Goal: Task Accomplishment & Management: Manage account settings

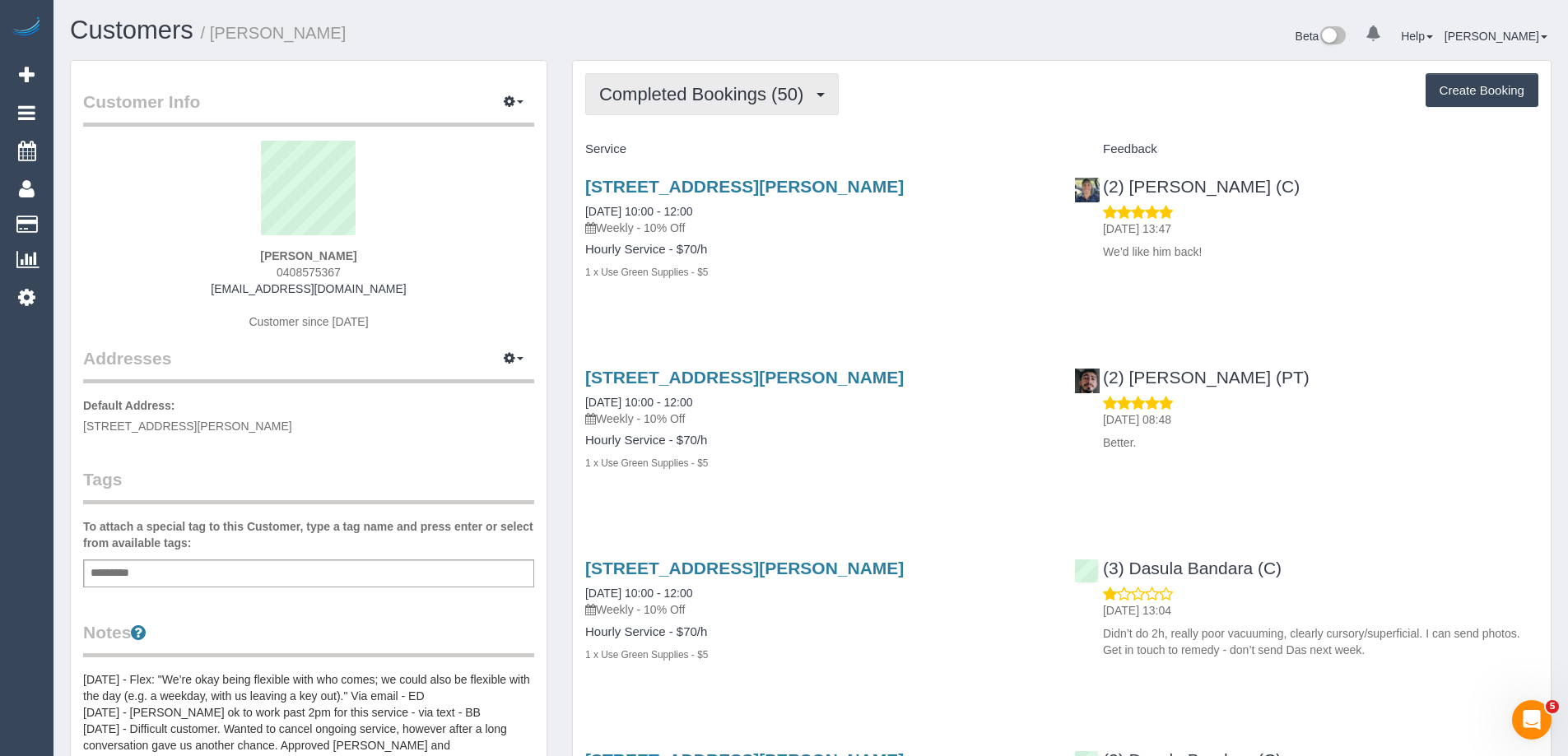
click at [617, 89] on span "Completed Bookings (50)" at bounding box center [705, 94] width 213 height 21
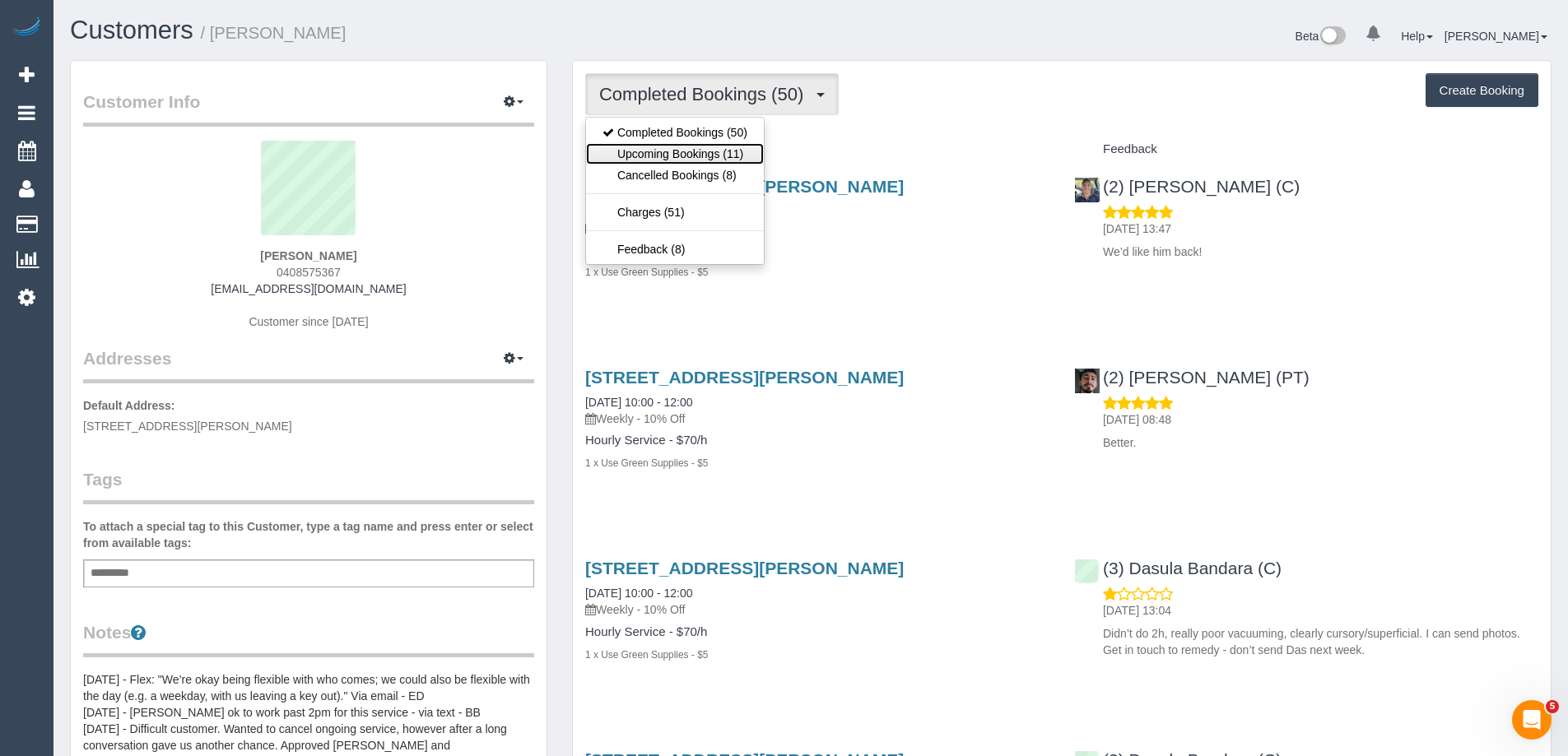
click at [641, 155] on link "Upcoming Bookings (11)" at bounding box center [675, 154] width 178 height 22
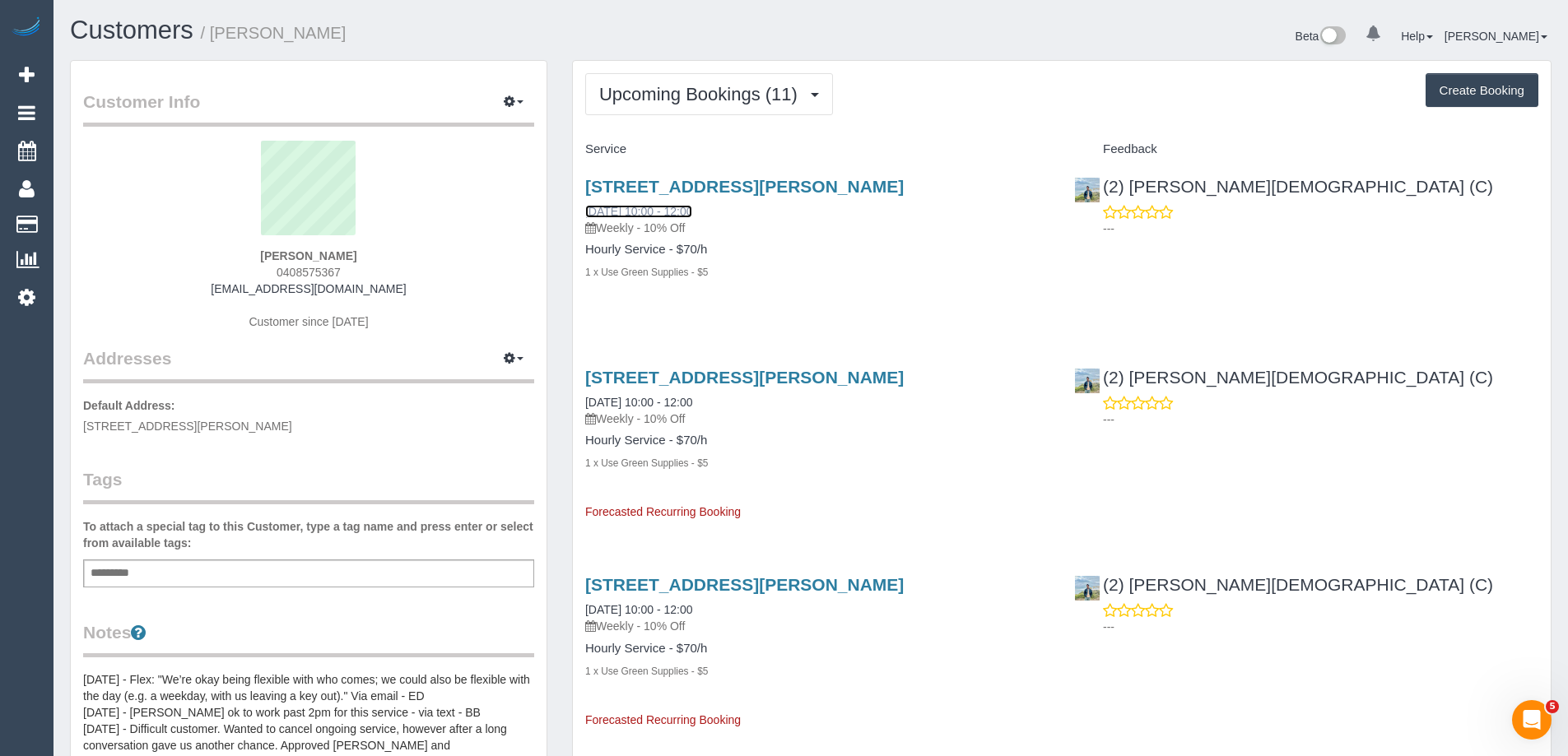
click at [660, 213] on link "30/08/2025 10:00 - 12:00" at bounding box center [639, 210] width 107 height 13
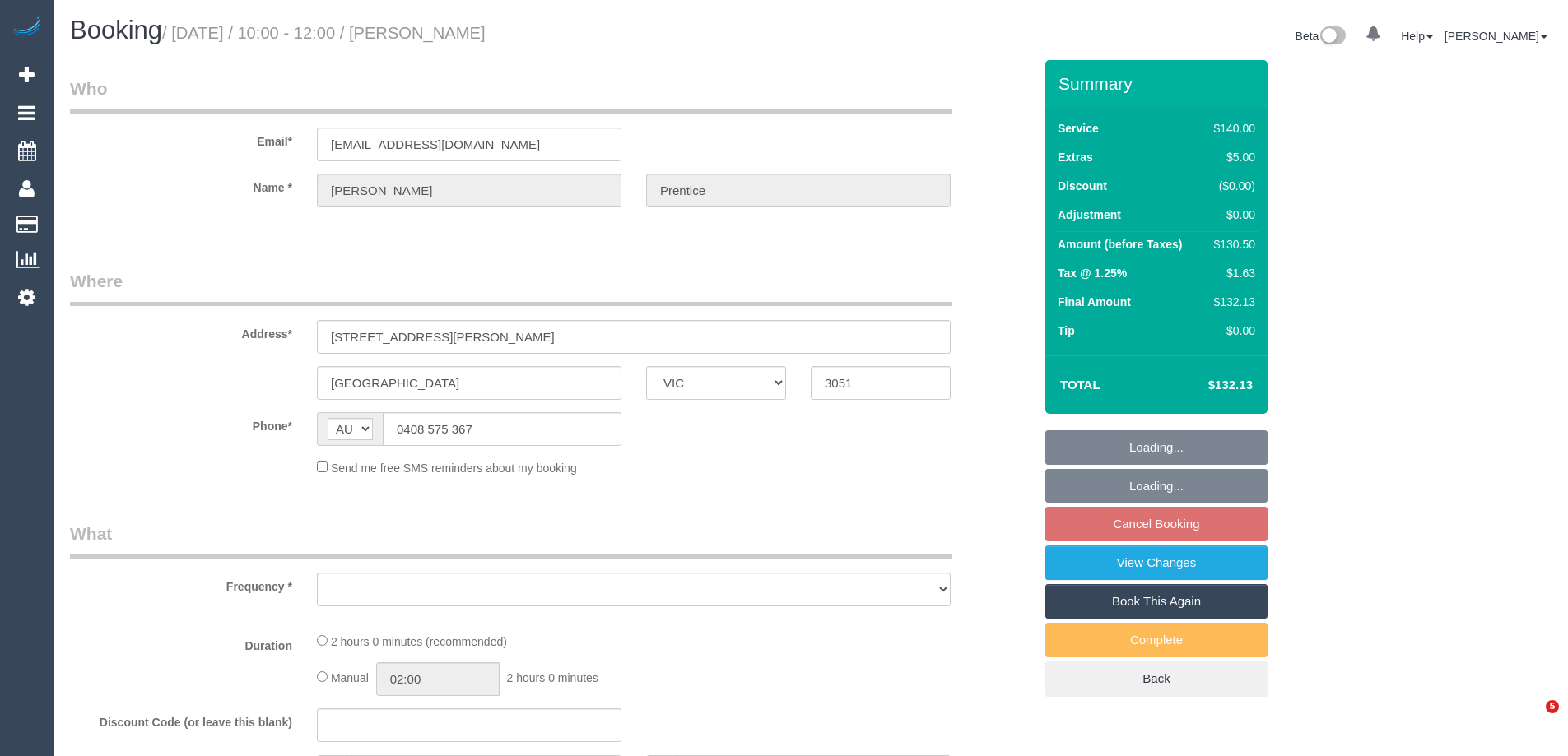
select select "VIC"
select select "object:549"
select select "string:stripe-pm_1PJlOv2GScqysDRVLmqOe7IB"
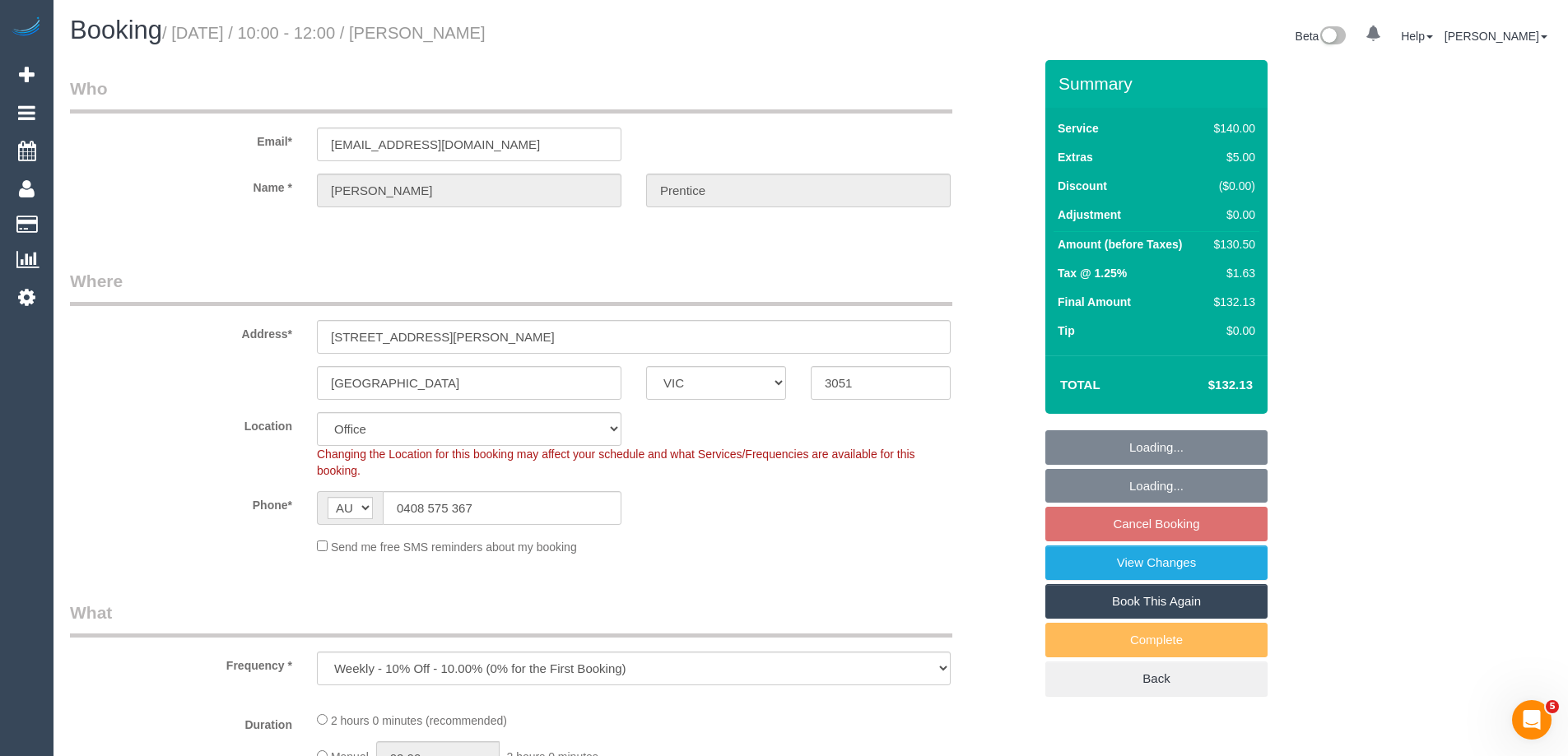
select select "number:30"
select select "number:14"
select select "number:19"
select select "number:24"
select select "number:35"
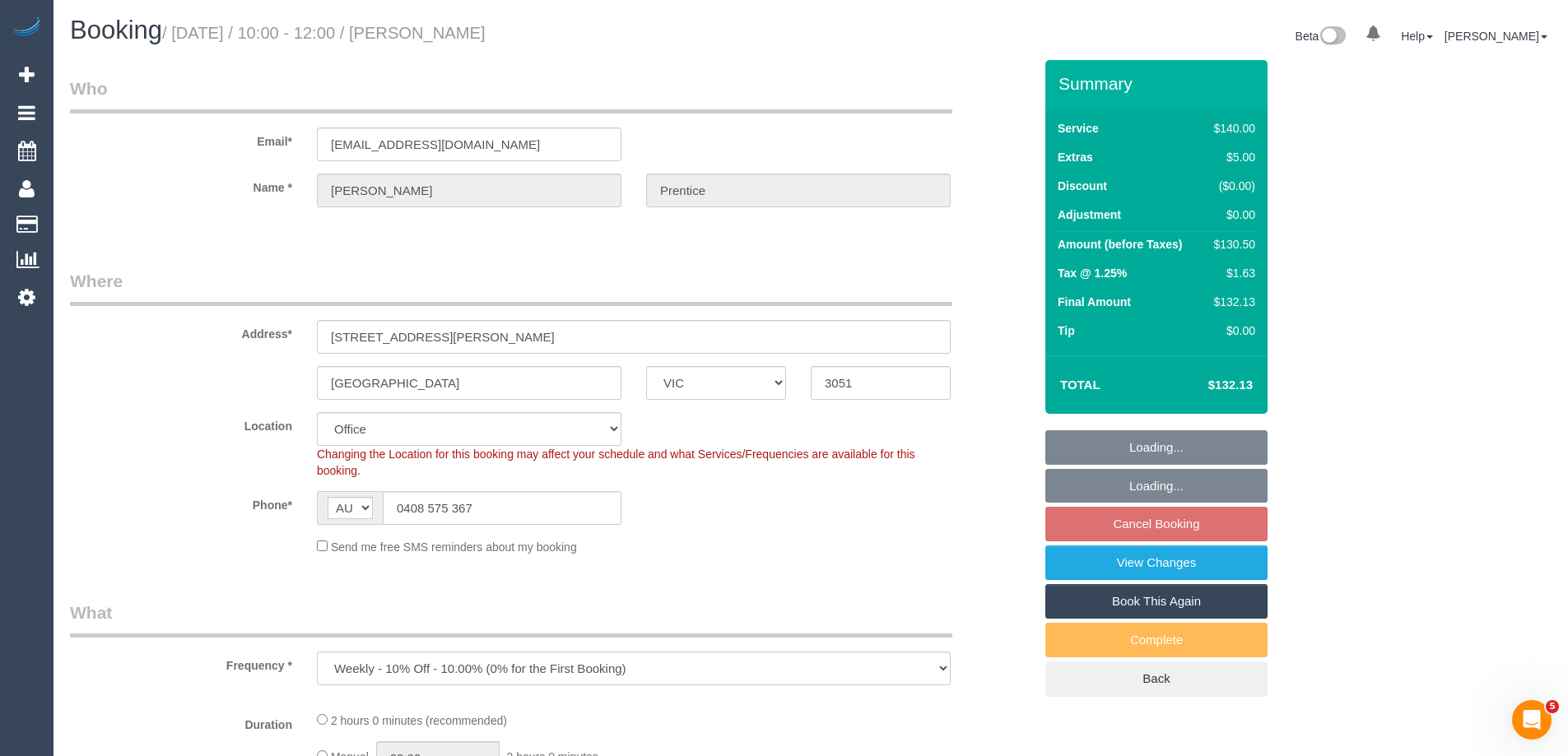
select select "number:26"
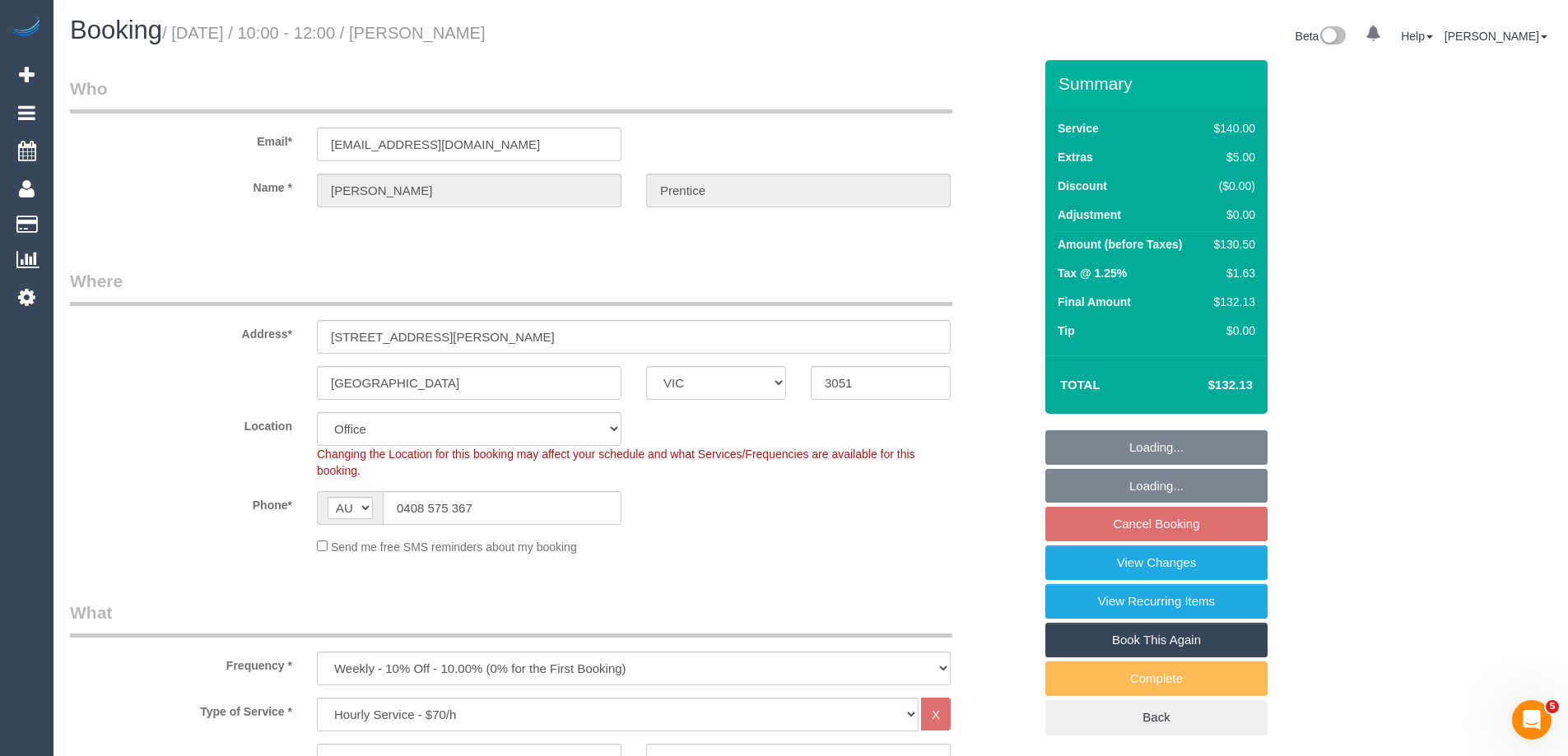
select select "object:1799"
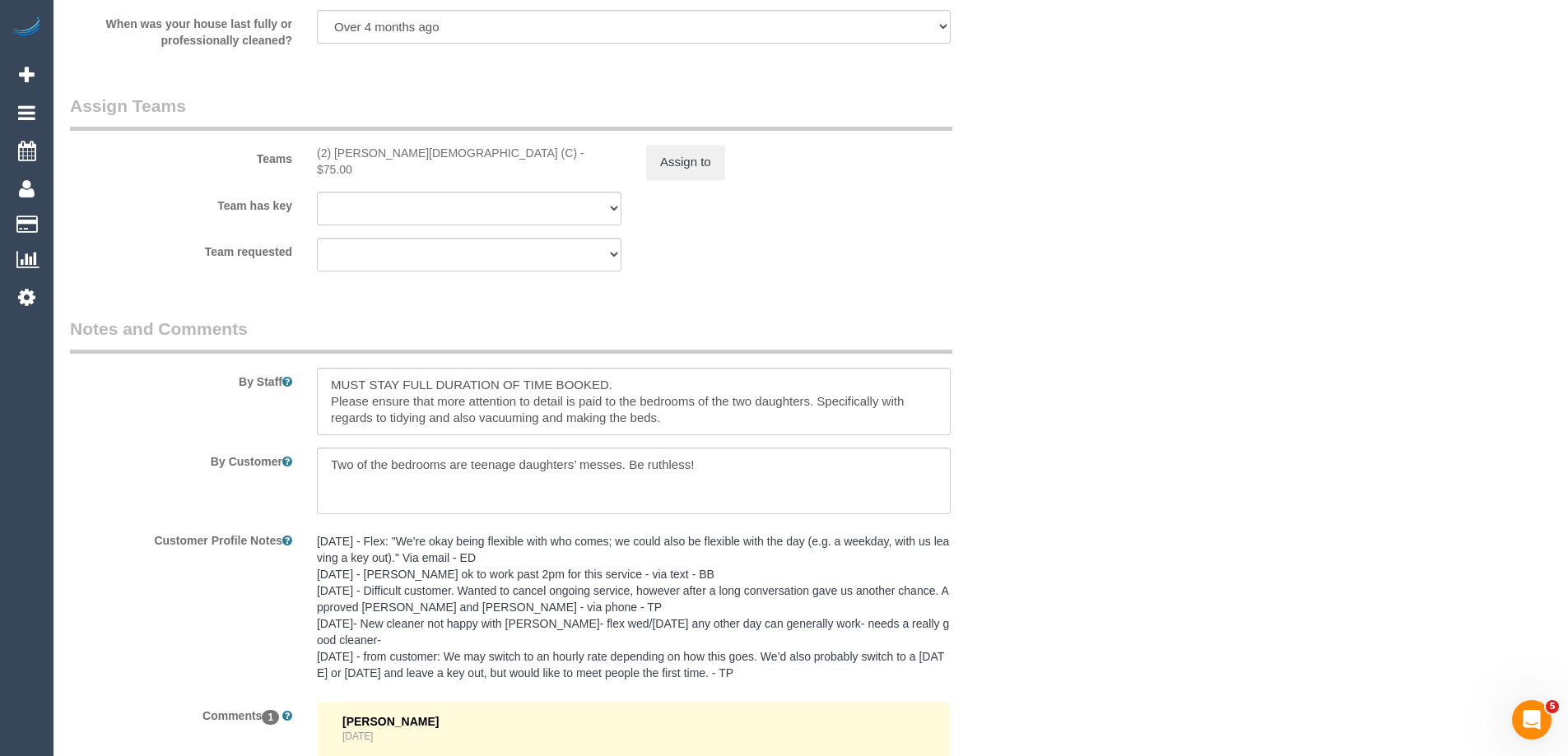
scroll to position [2633, 0]
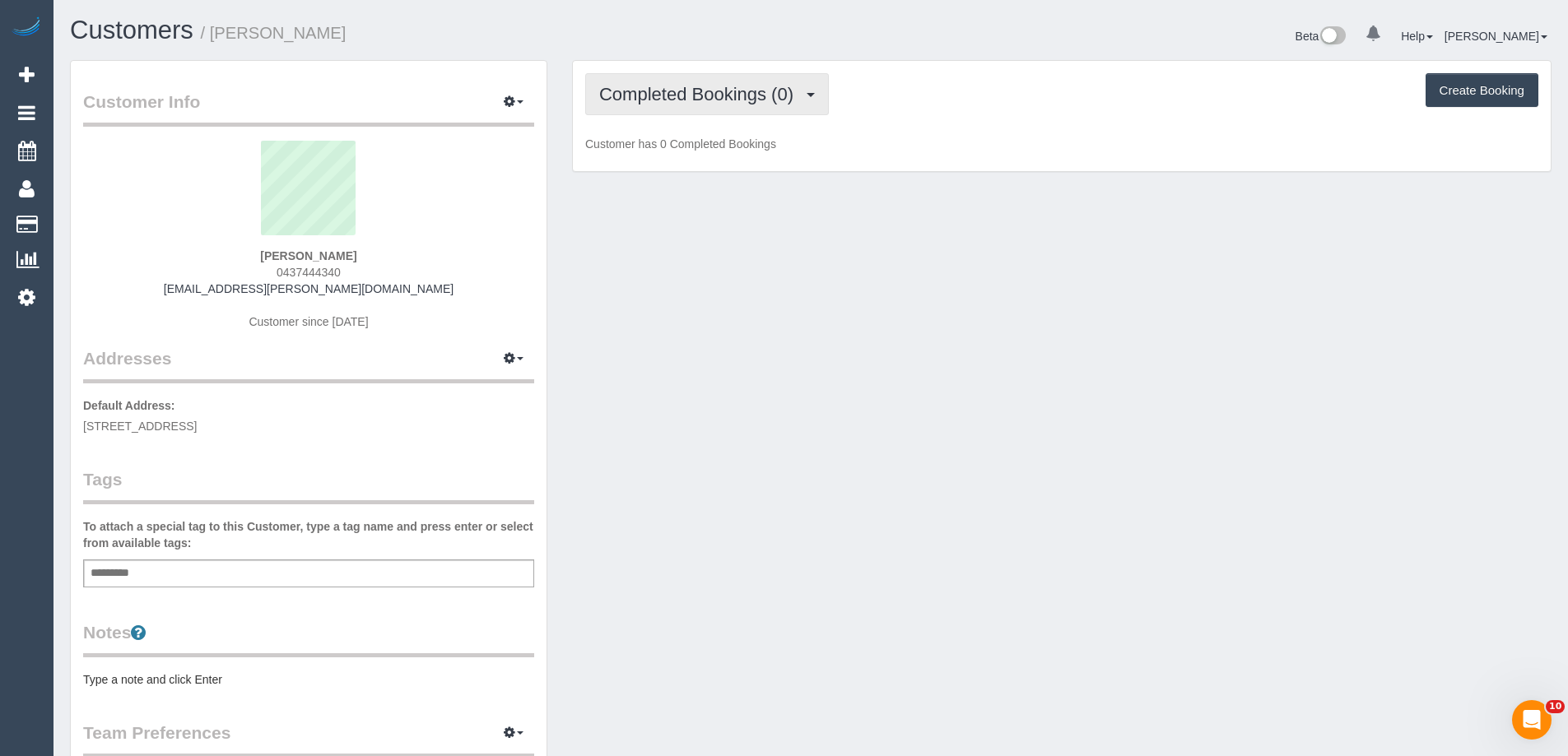
click at [636, 87] on span "Completed Bookings (0)" at bounding box center [700, 94] width 203 height 21
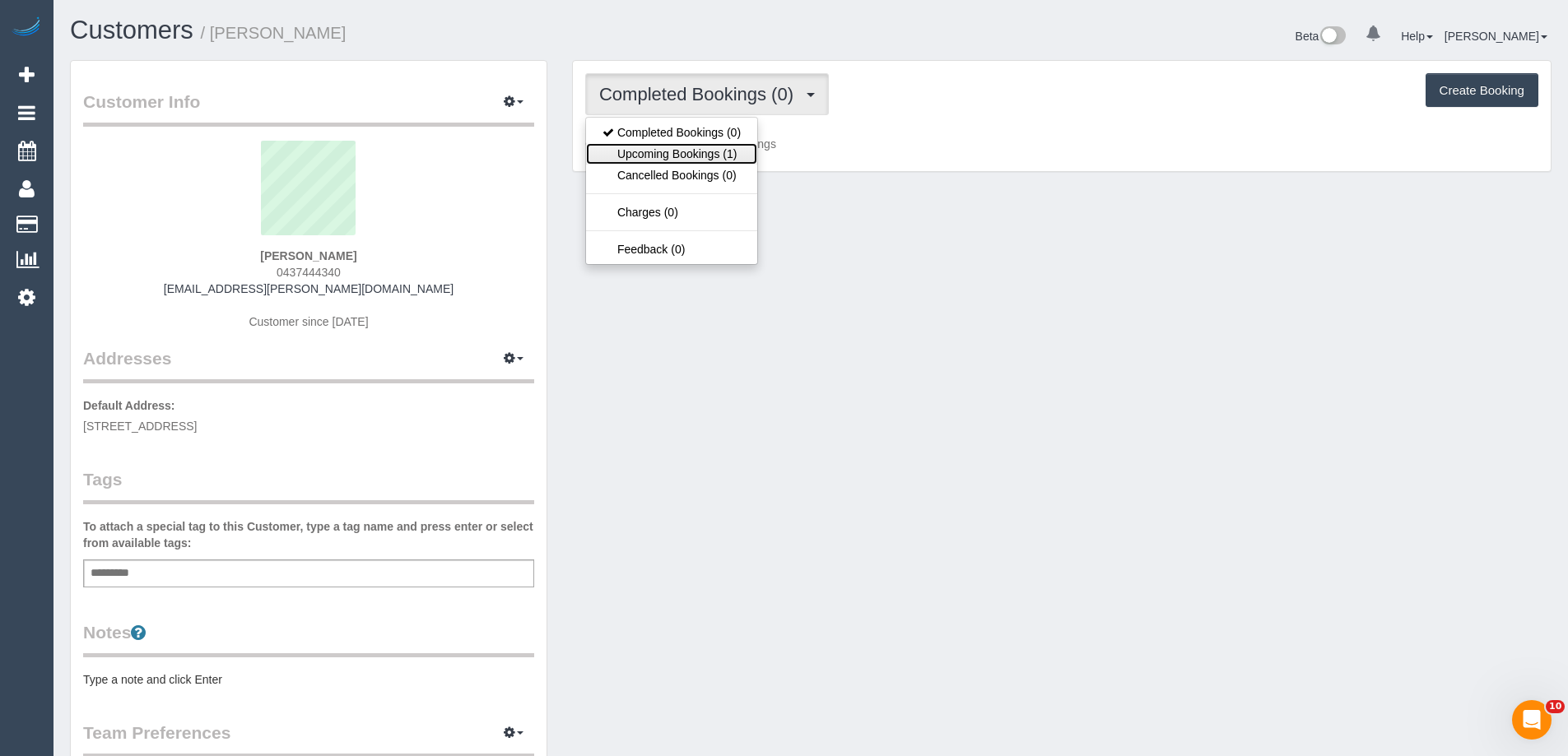
click at [643, 153] on link "Upcoming Bookings (1)" at bounding box center [671, 154] width 171 height 22
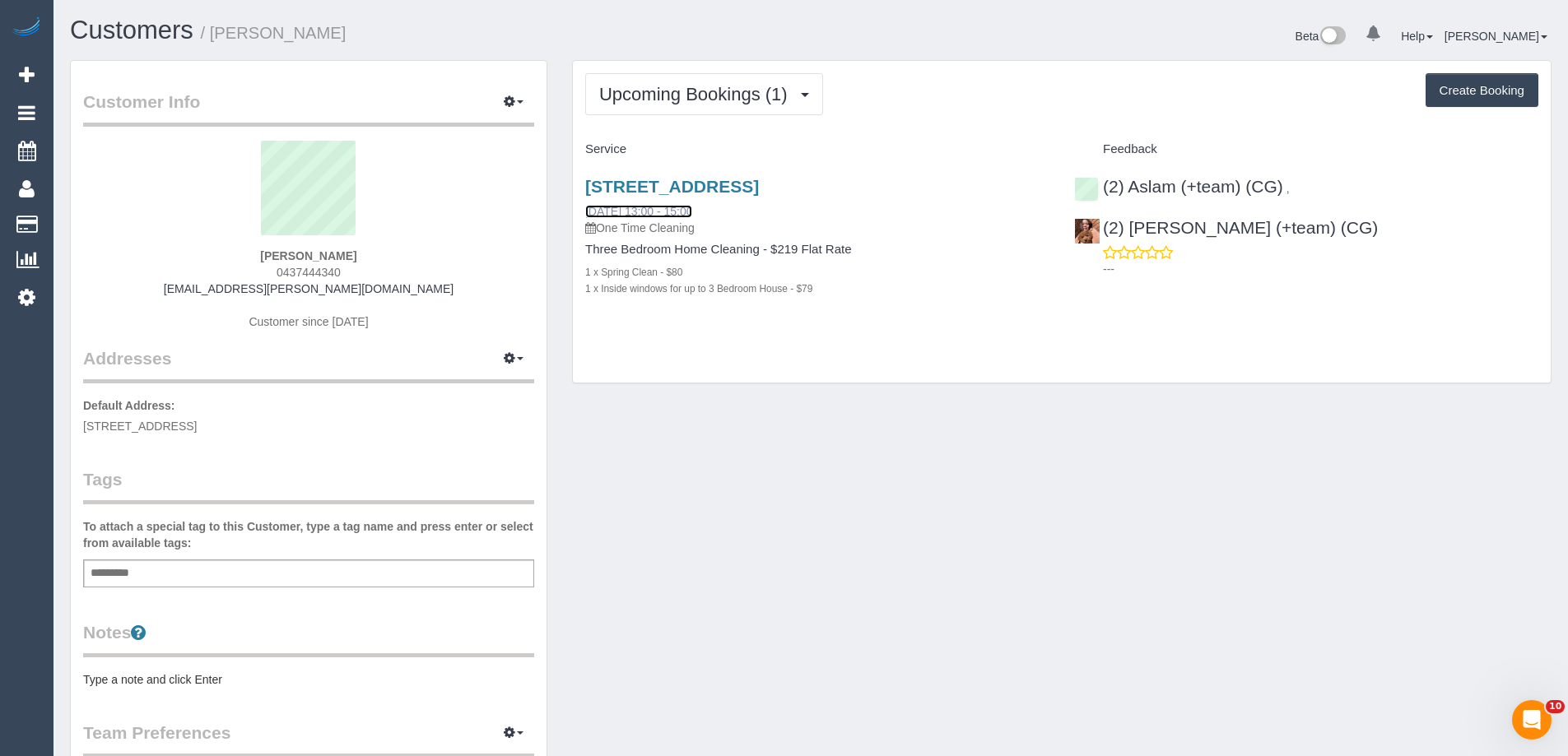
click at [651, 211] on link "27/08/2025 13:00 - 15:00" at bounding box center [639, 210] width 107 height 13
click at [1109, 96] on div "Upcoming Bookings (1) Completed Bookings (0) Upcoming Bookings (1) Cancelled Bo…" at bounding box center [1062, 94] width 953 height 42
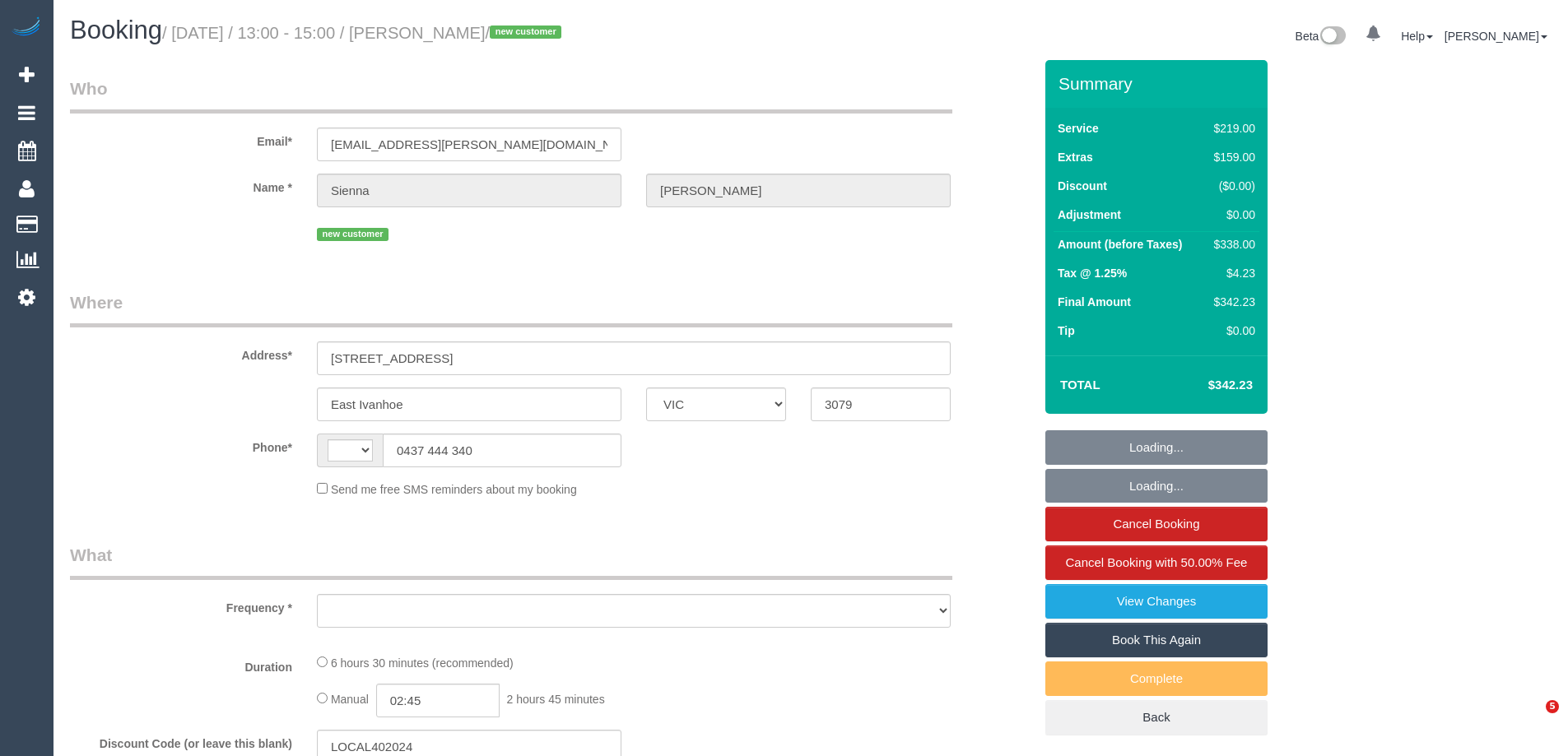
select select "VIC"
select select "string:stripe-pm_1RwvrH2GScqysDRVhzozX3yK"
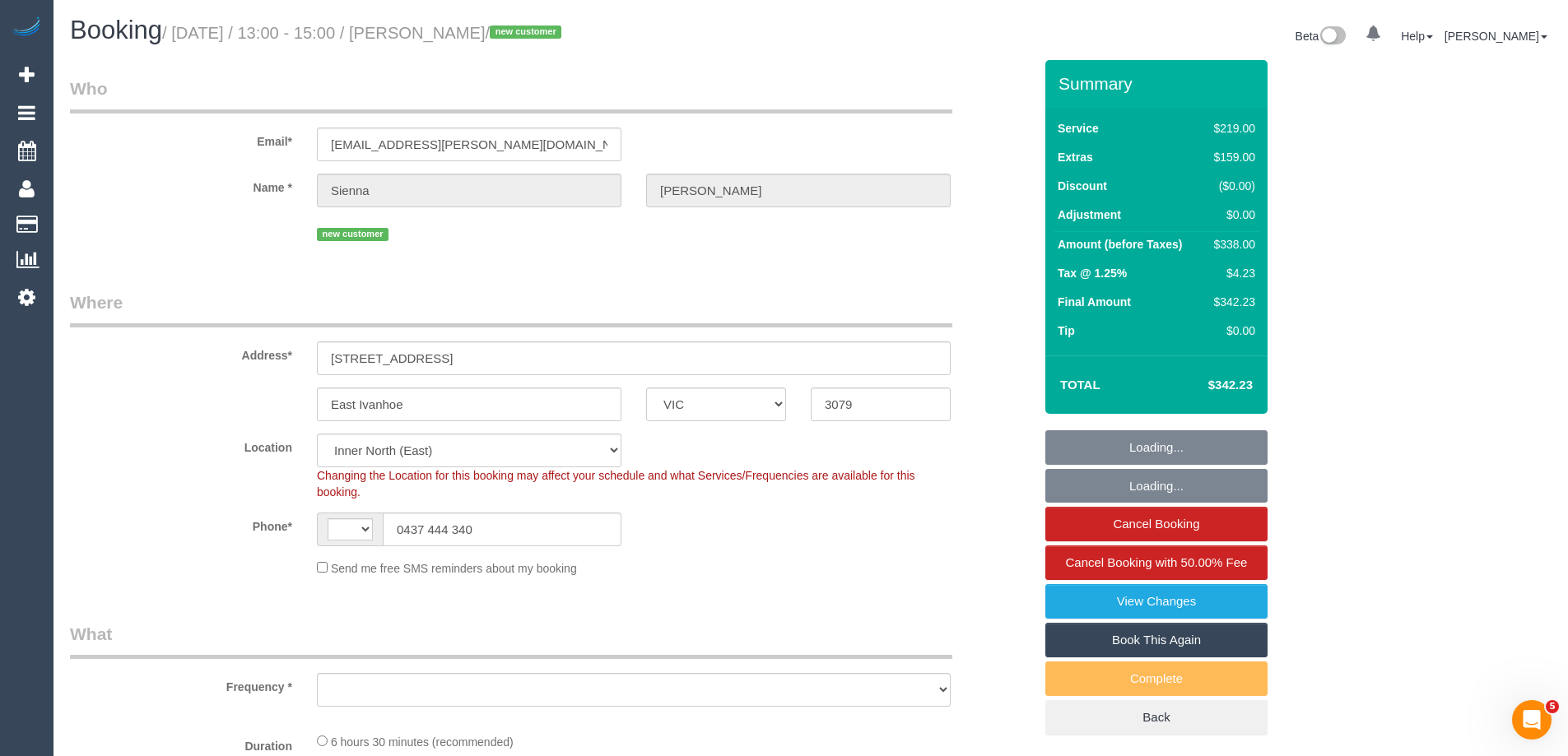
select select "string:AU"
select select "object:644"
select select "number:27"
select select "number:14"
select select "number:19"
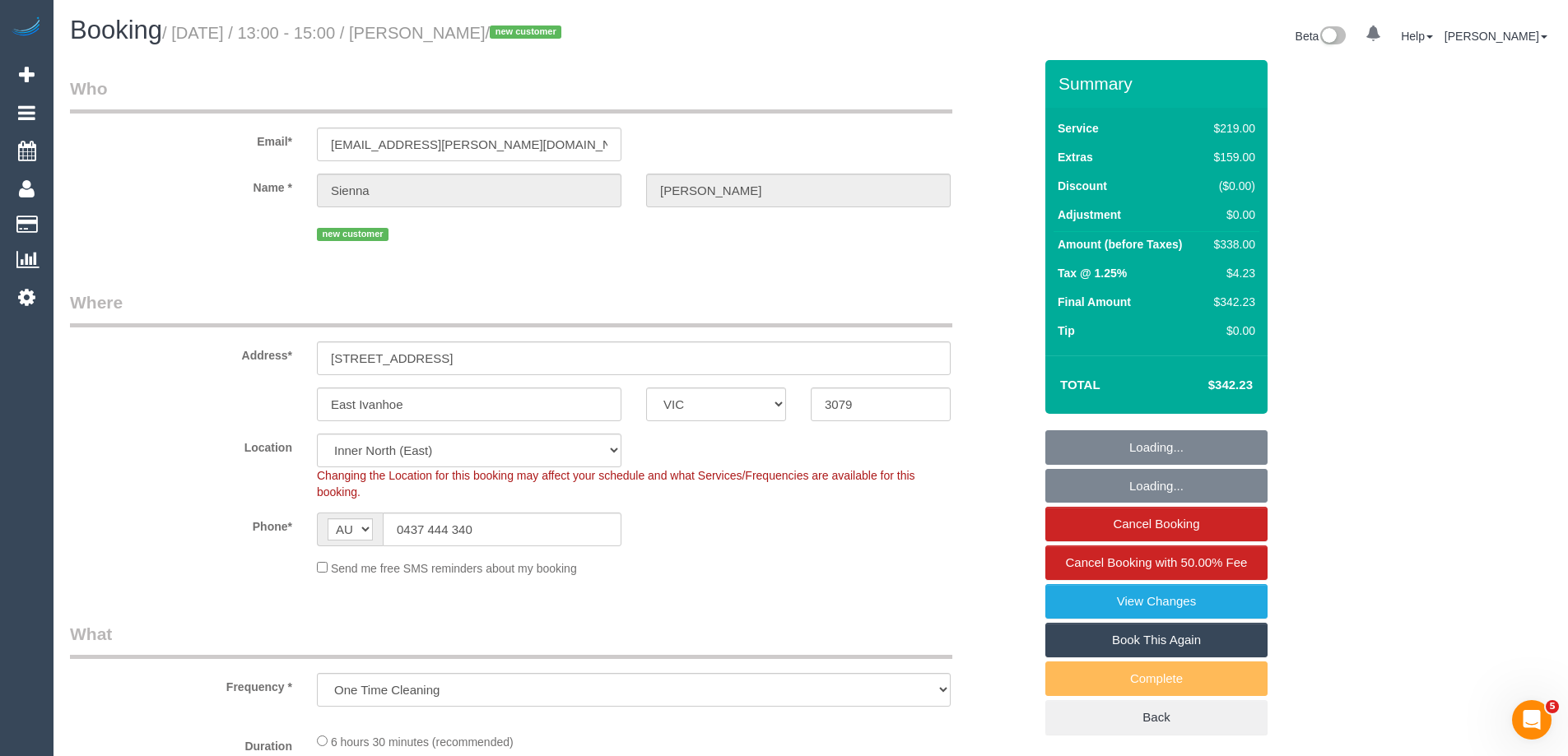
select select "number:24"
select select "number:33"
select select "number:13"
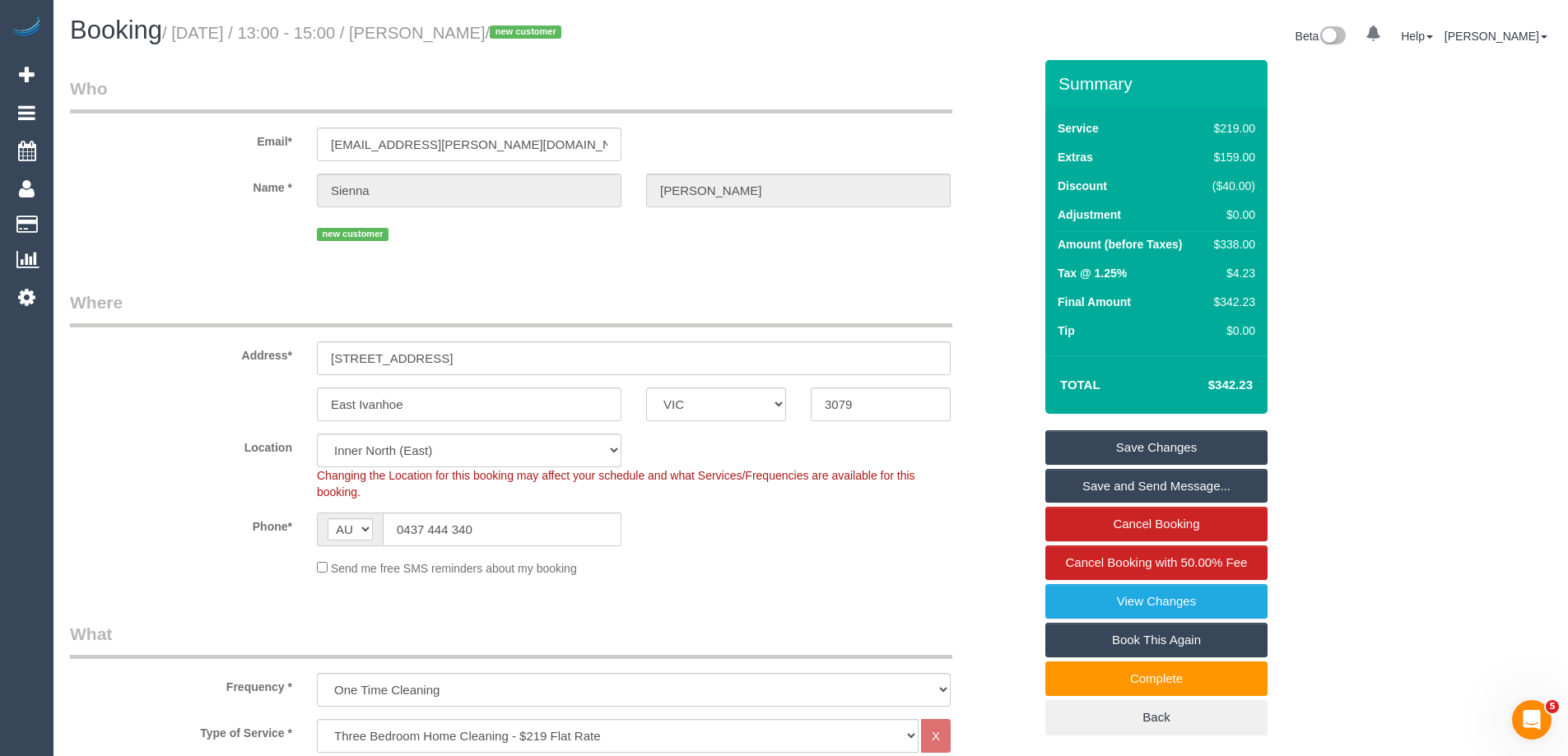
click at [1230, 247] on div "$338.00" at bounding box center [1231, 244] width 49 height 17
copy div "338.00"
click at [1336, 248] on div "Summary Service $219.00 Extras $159.00 Discount ($40.00) Adjustment $0.00 Amoun…" at bounding box center [1218, 414] width 371 height 709
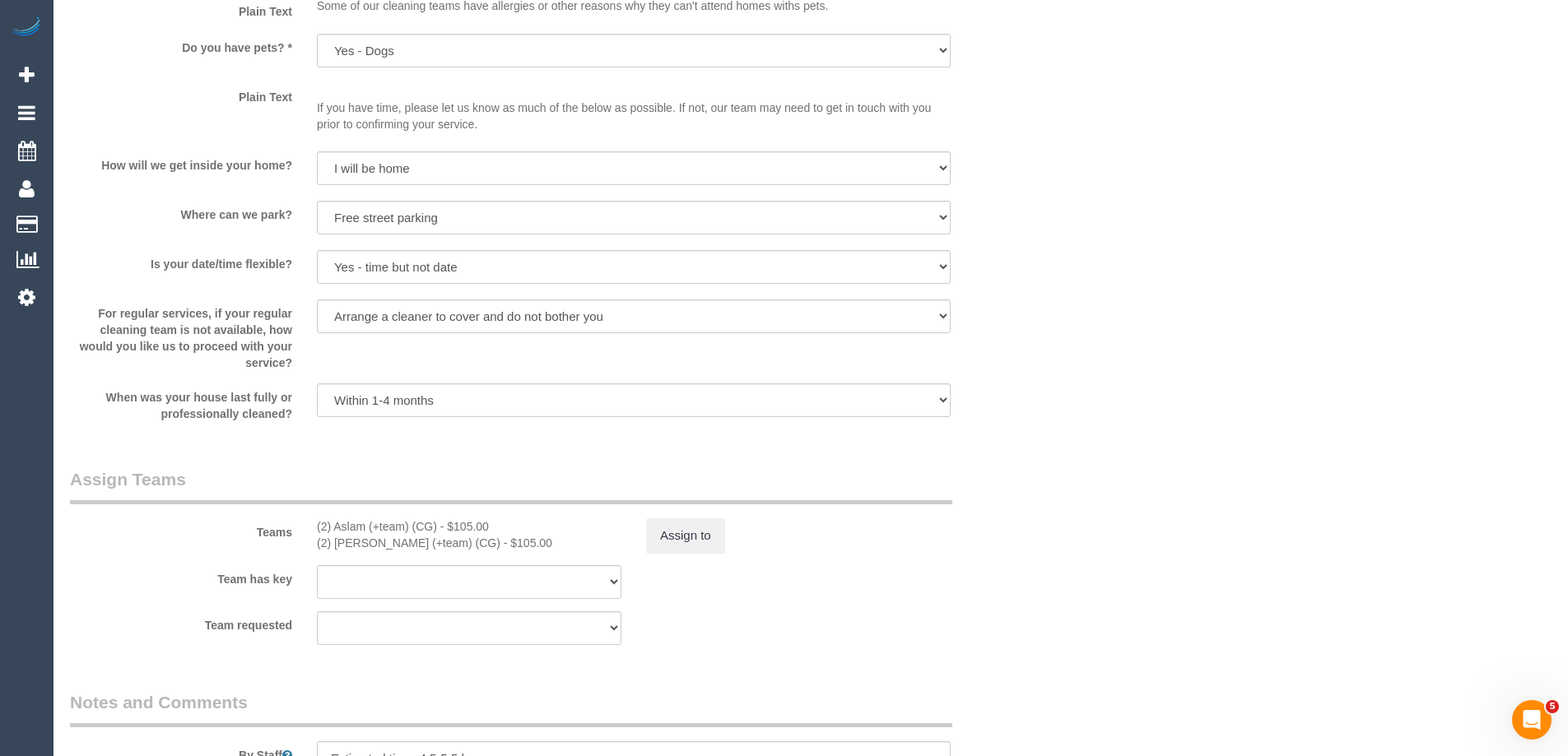
scroll to position [2304, 0]
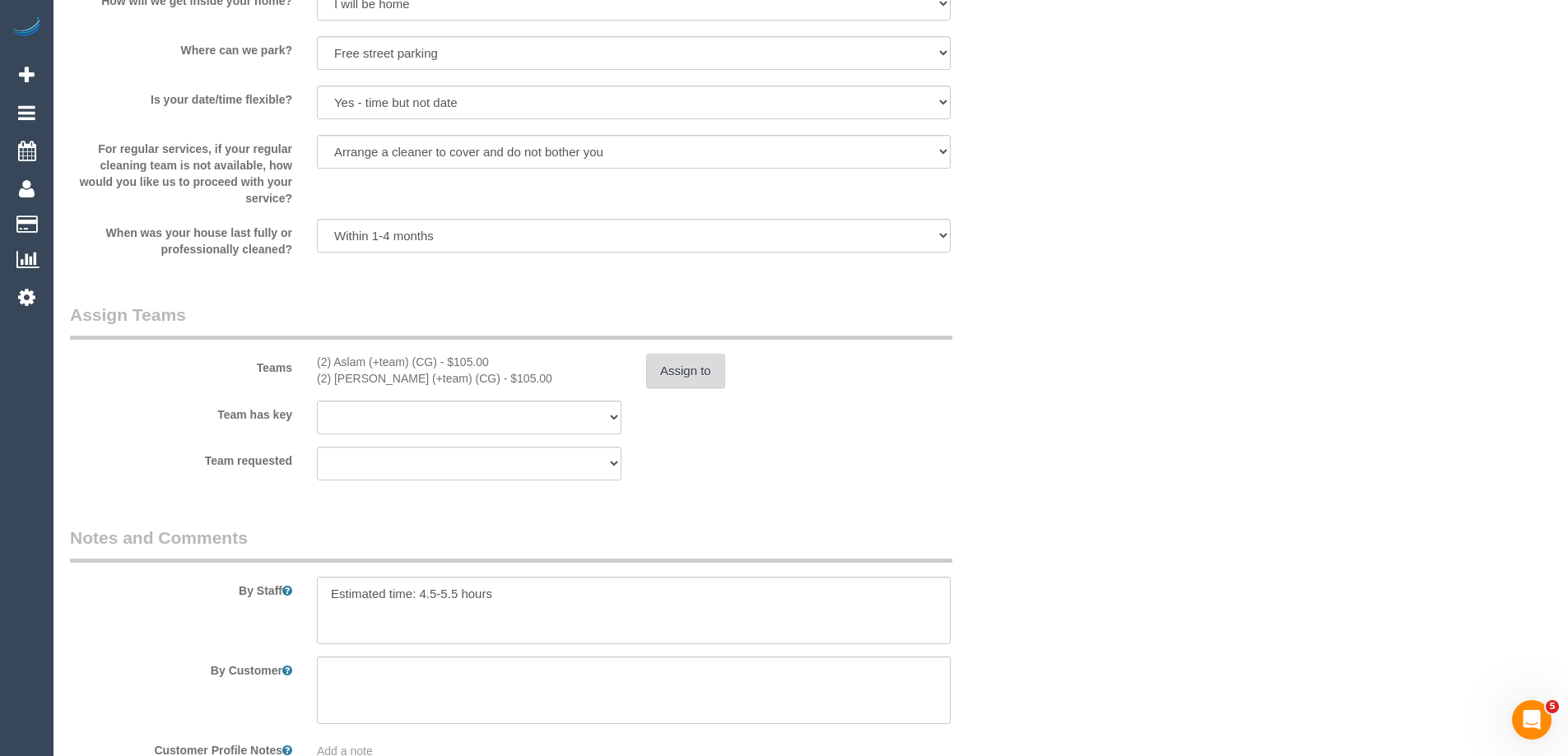
click at [678, 376] on button "Assign to" at bounding box center [685, 371] width 79 height 35
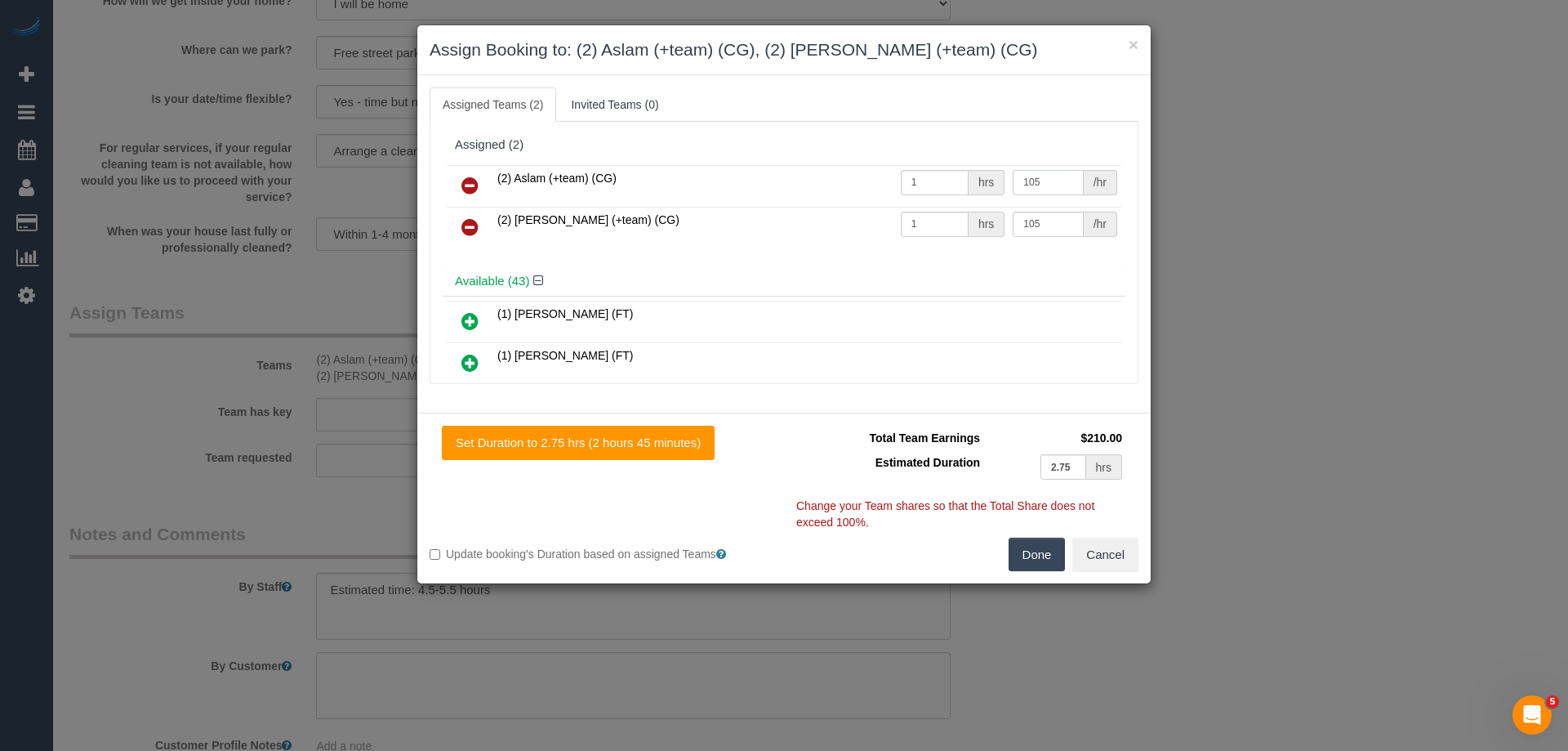
click at [1054, 180] on input "105" at bounding box center [1048, 183] width 71 height 26
type input "117.5"
click at [1048, 227] on input "105" at bounding box center [1048, 225] width 71 height 26
type input "117.5"
click at [1045, 556] on button "Done" at bounding box center [1037, 555] width 57 height 34
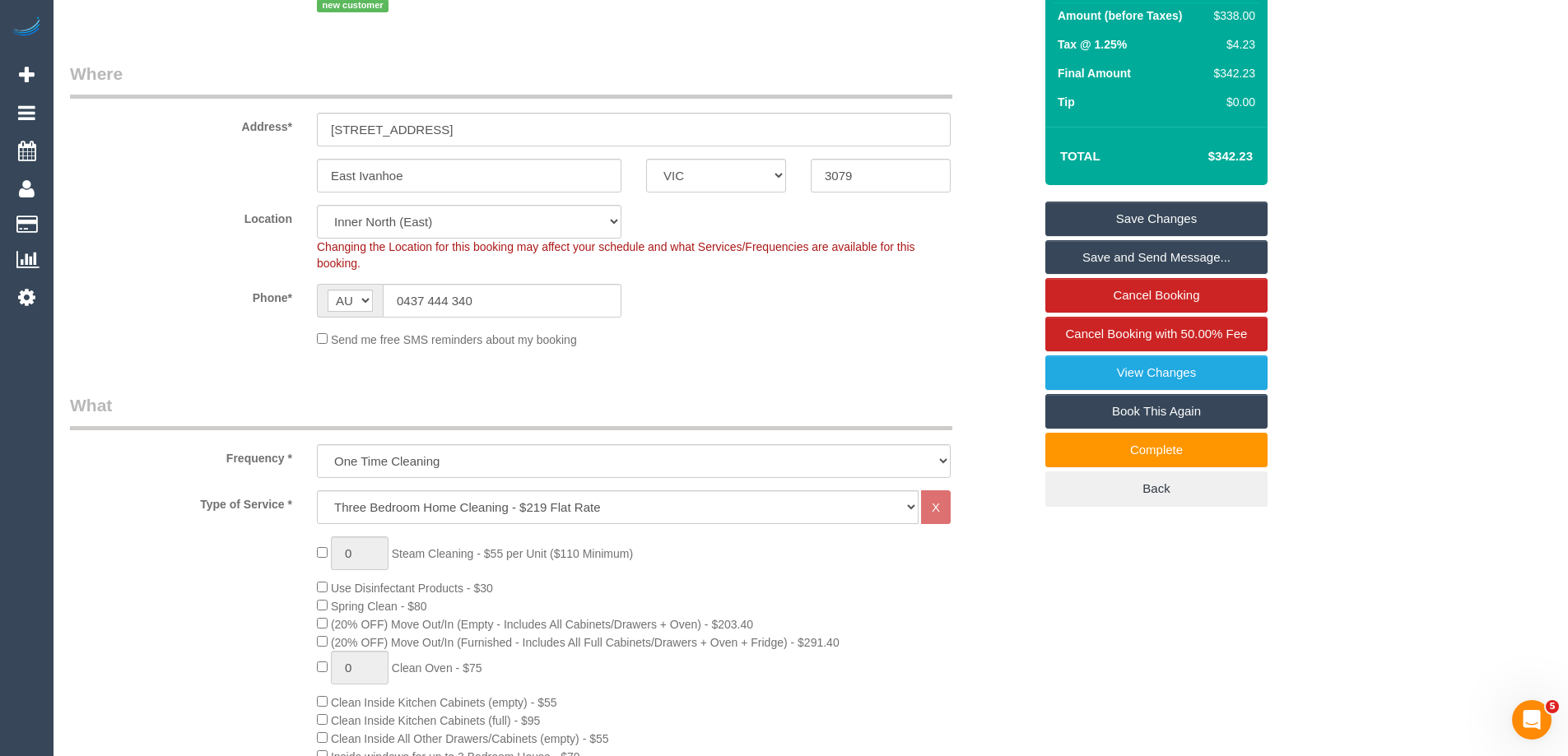
scroll to position [0, 0]
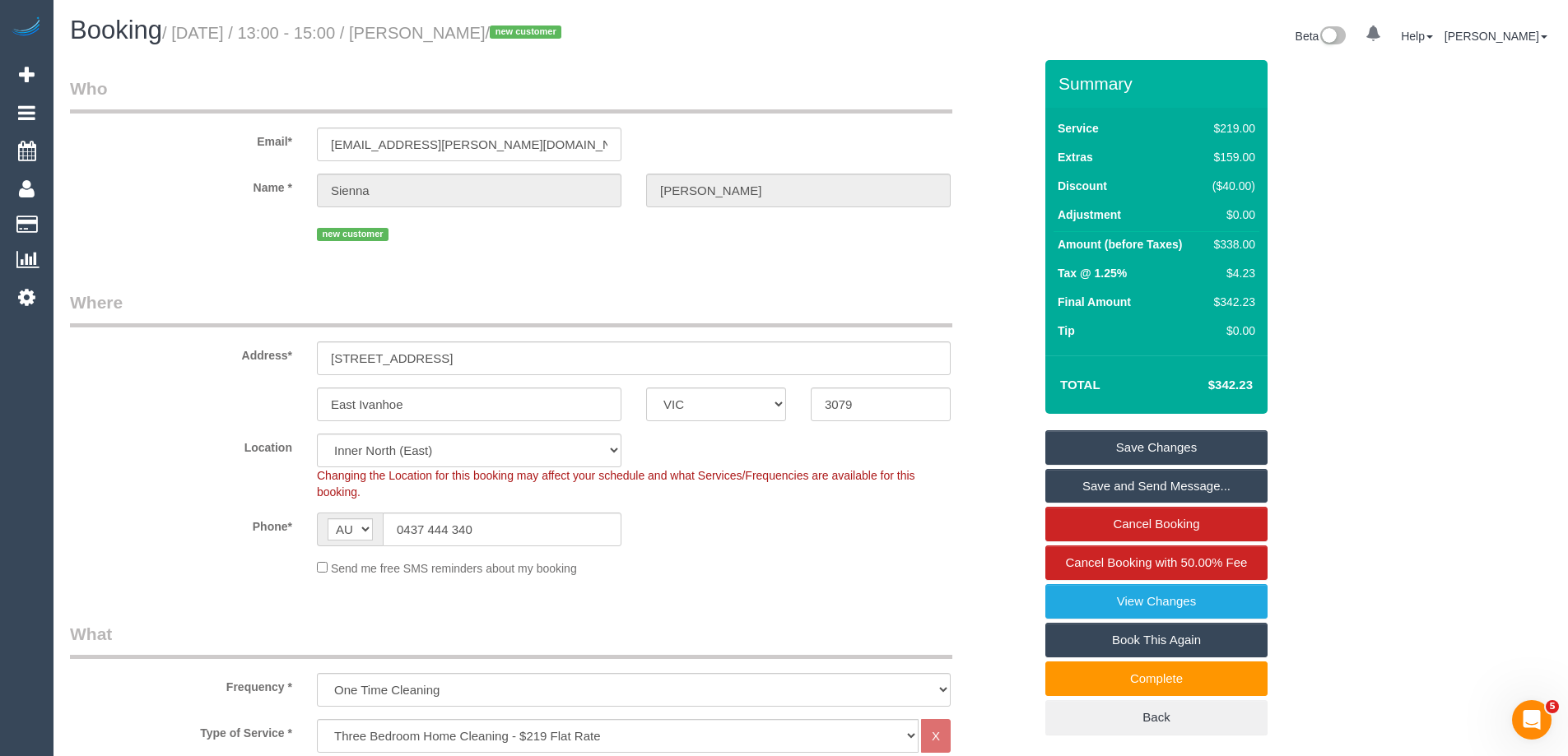
click at [1225, 248] on div "$338.00" at bounding box center [1231, 244] width 49 height 17
click at [1229, 244] on div "$338.00" at bounding box center [1231, 244] width 49 height 17
copy div "338.00"
click at [860, 580] on fieldset "Where Address* [STREET_ADDRESS] [GEOGRAPHIC_DATA] ACT [GEOGRAPHIC_DATA] NT [GEO…" at bounding box center [552, 440] width 963 height 298
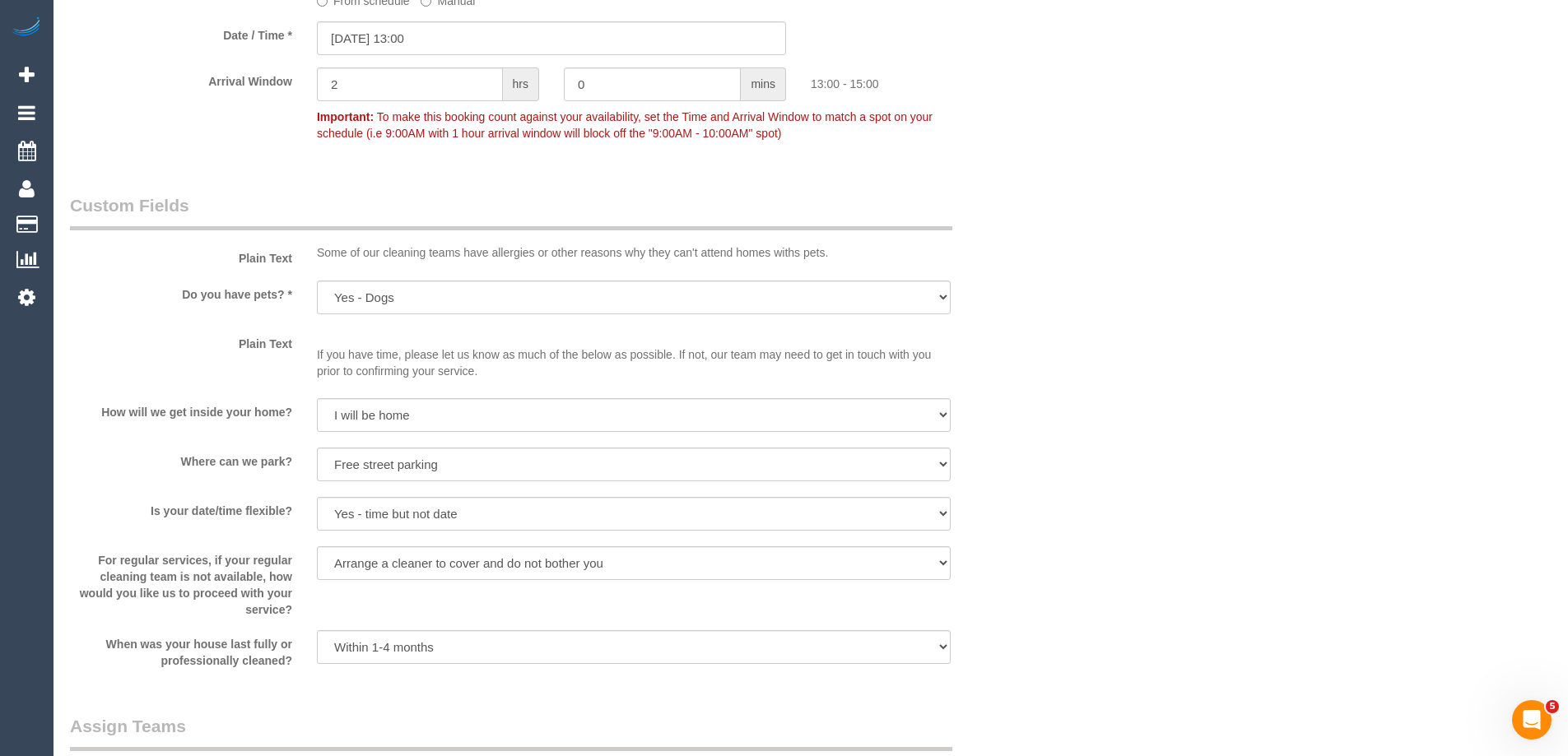
scroll to position [1974, 0]
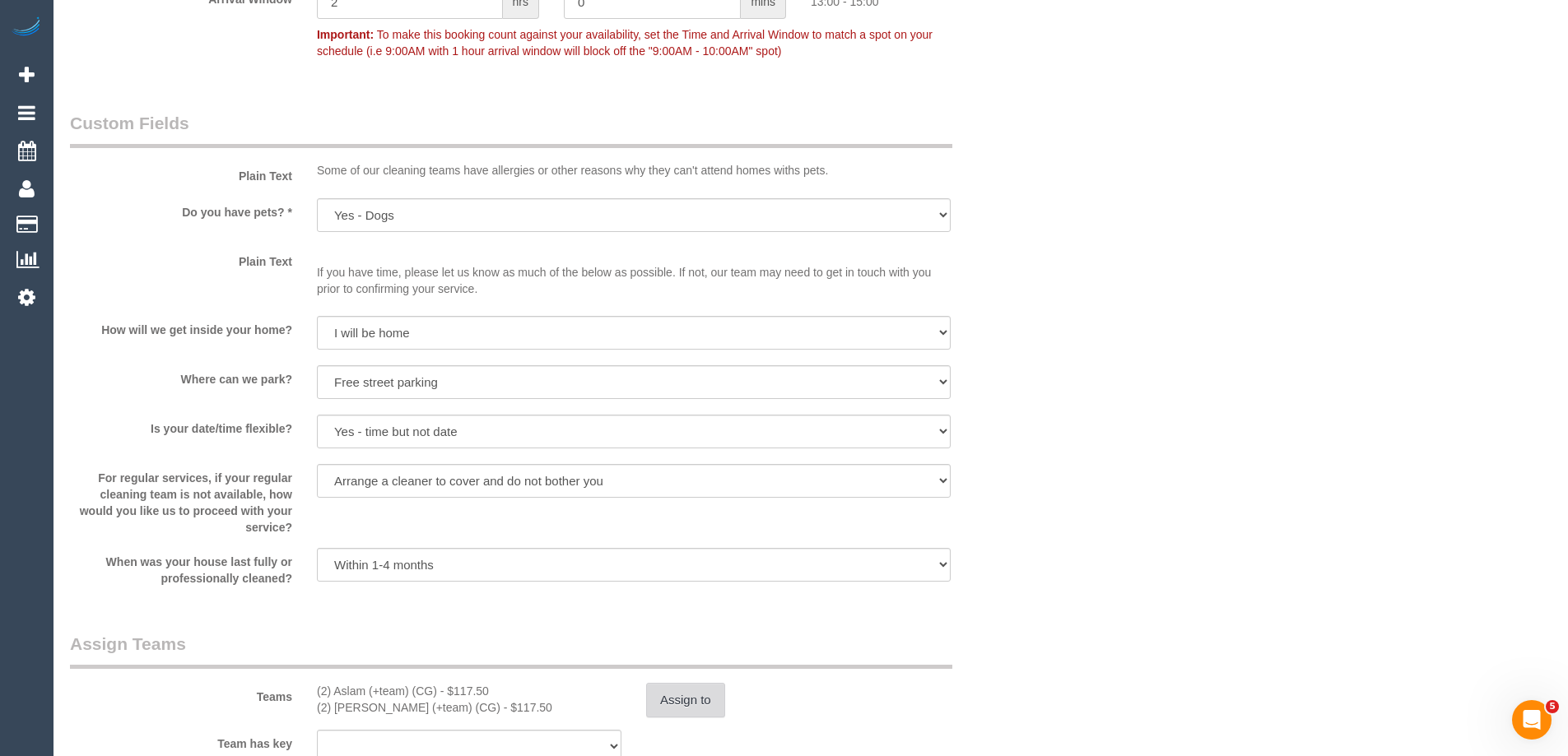
click at [703, 702] on button "Assign to" at bounding box center [685, 700] width 79 height 35
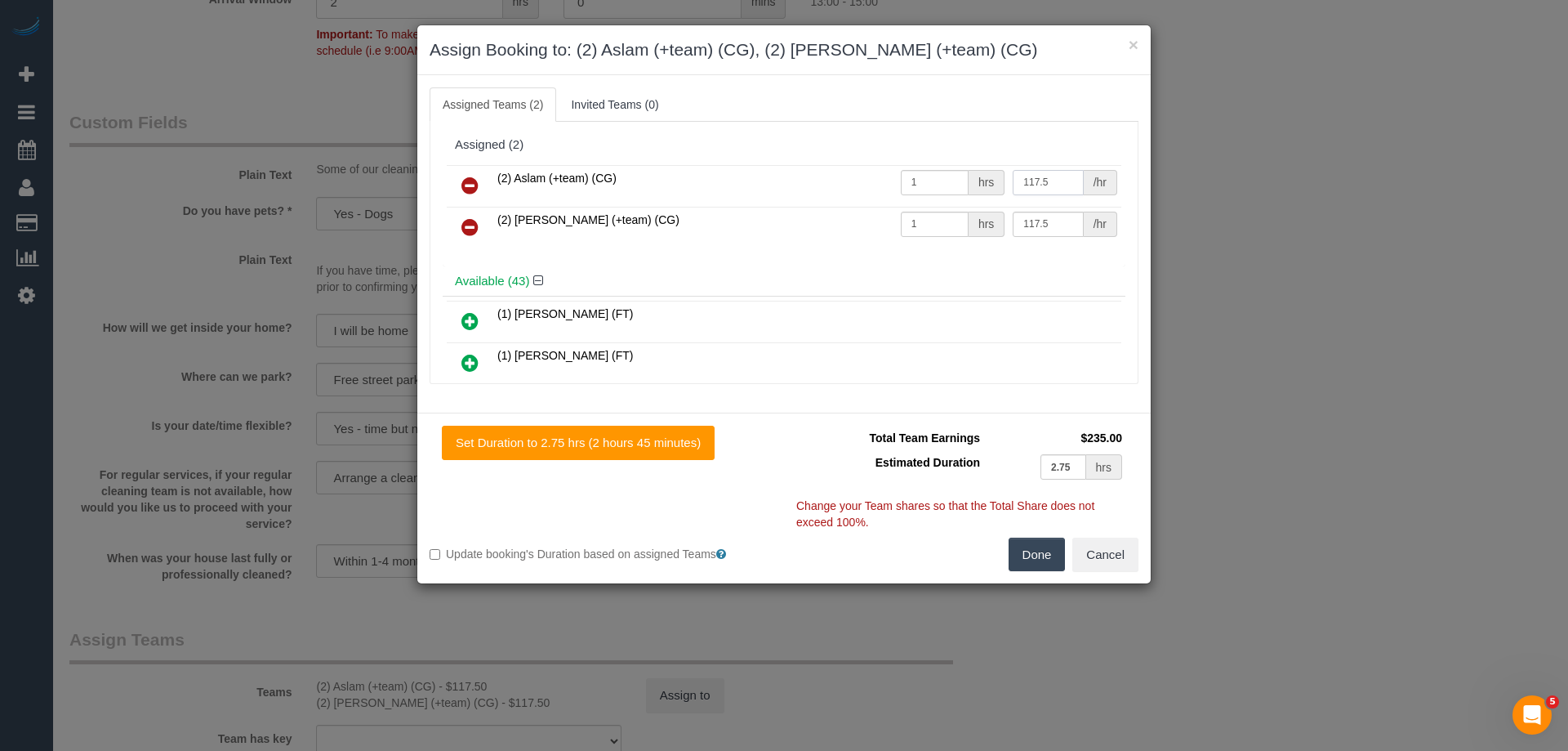
click at [1057, 181] on input "117.5" at bounding box center [1048, 183] width 71 height 26
type input "120"
click at [1040, 241] on td "117.5 /hr" at bounding box center [1065, 228] width 113 height 41
click at [1046, 232] on input "117.5" at bounding box center [1048, 225] width 71 height 26
type input "120"
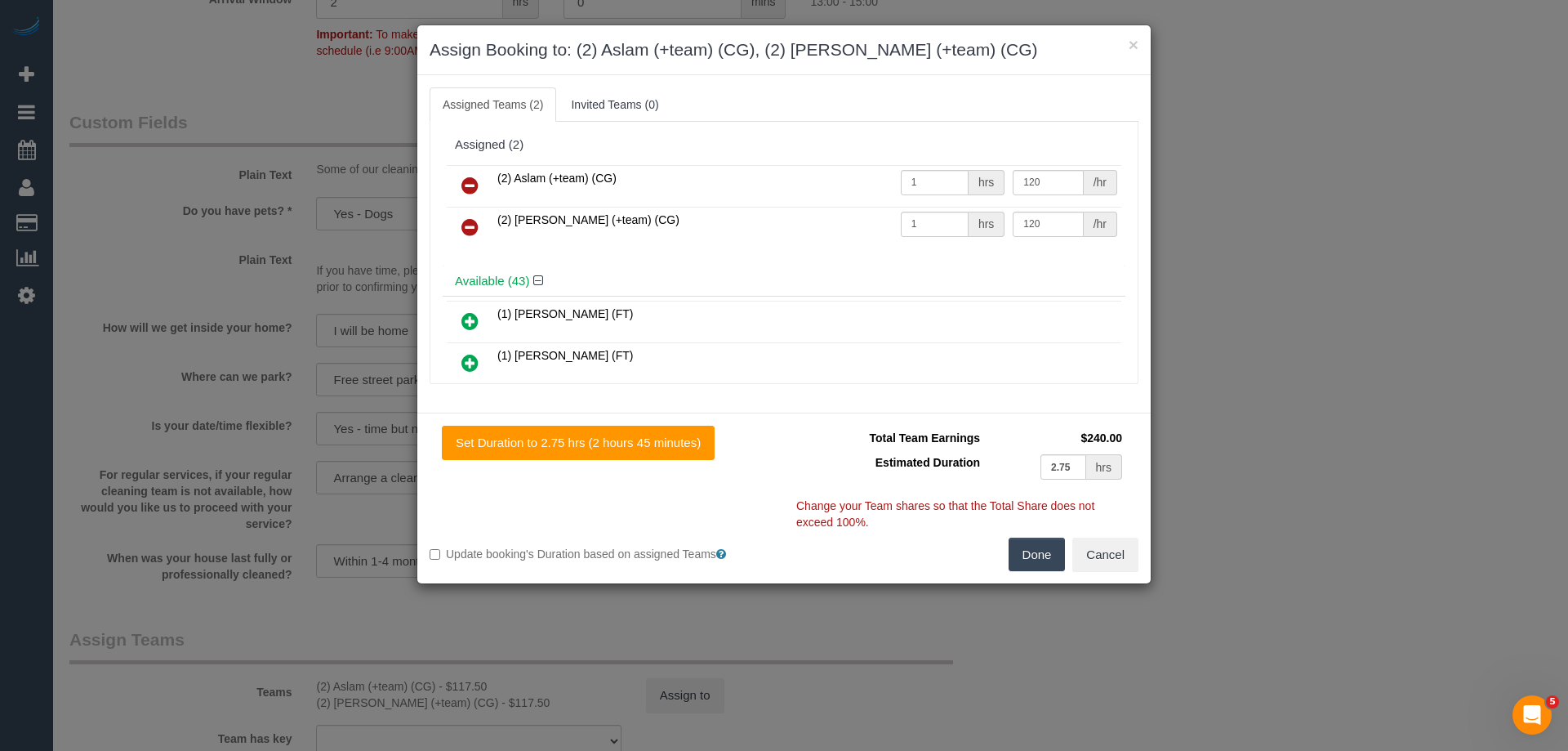
click at [1056, 553] on button "Done" at bounding box center [1037, 555] width 57 height 34
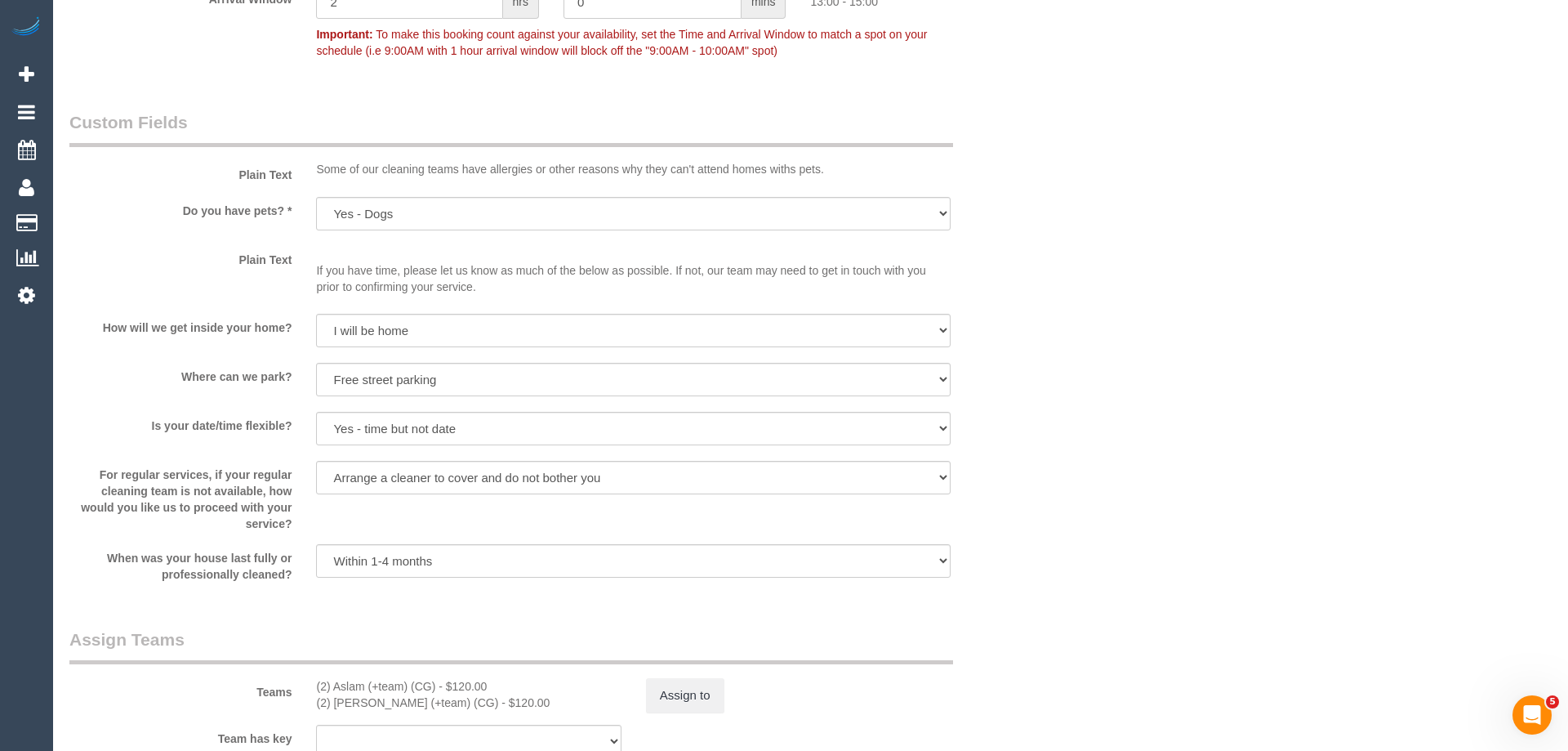
click at [1056, 553] on div "× Assign Booking to: (2) Aslam (+team) (CG), (2) [PERSON_NAME] (+team) (CG) Ass…" at bounding box center [784, 375] width 1568 height 751
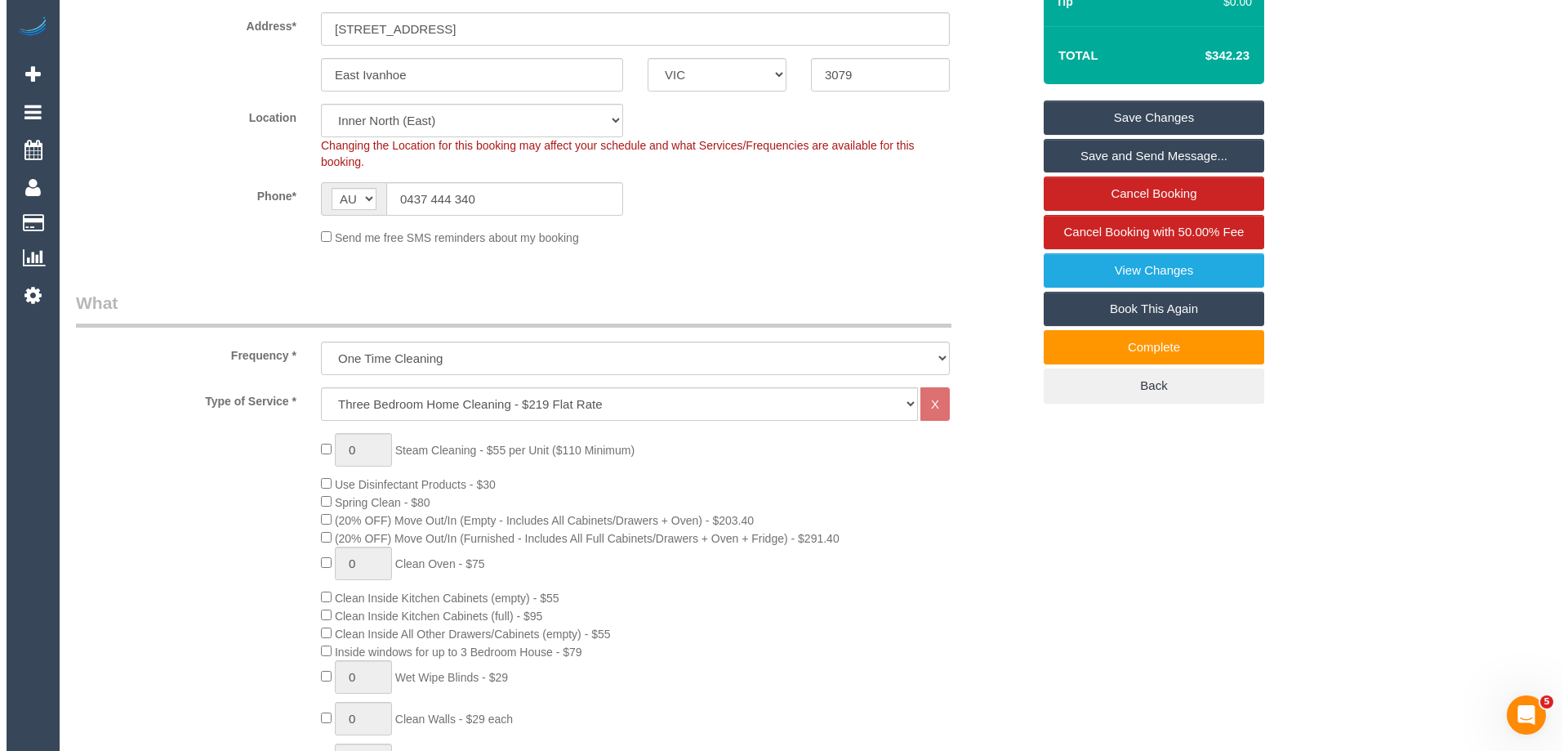
scroll to position [0, 0]
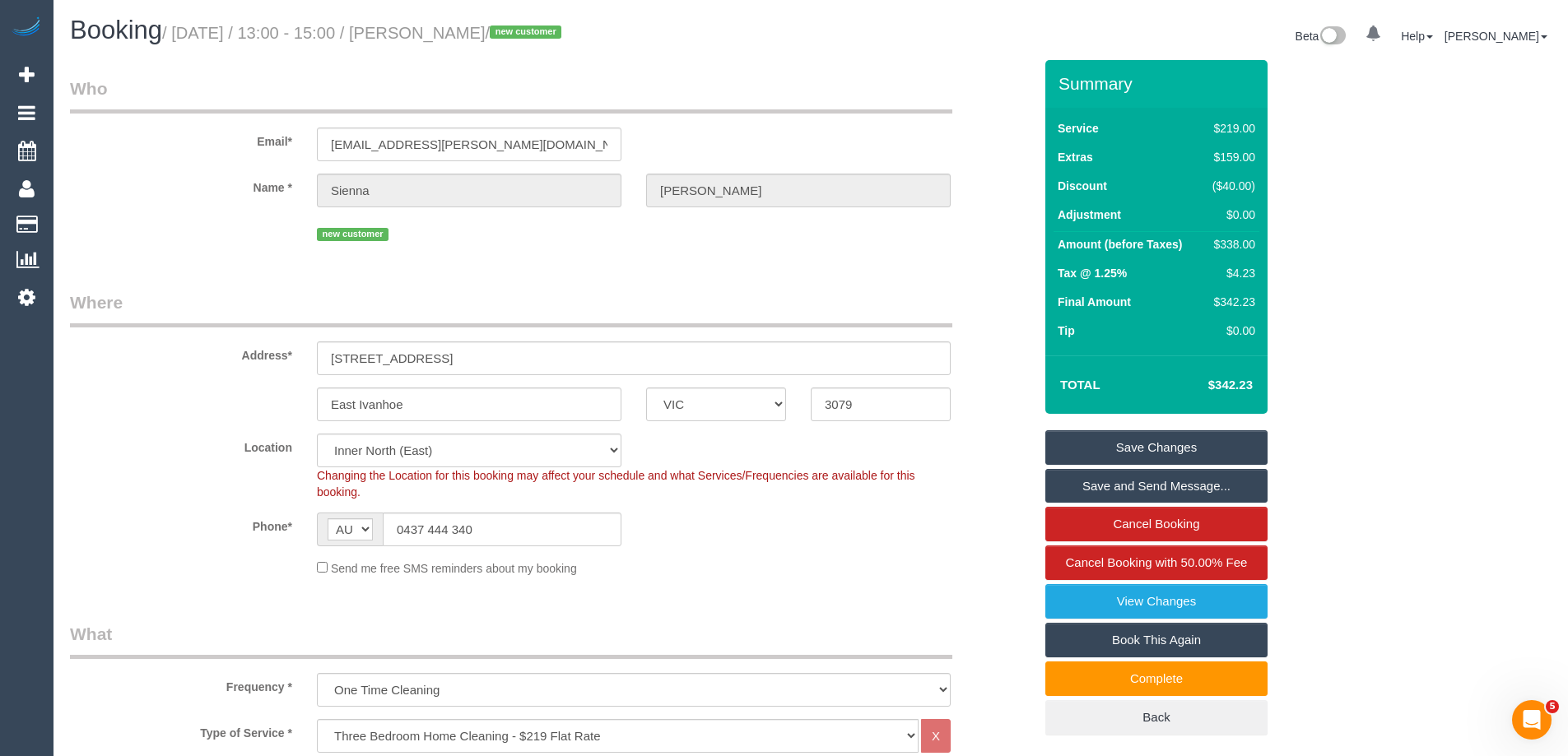
click at [1175, 444] on link "Save Changes" at bounding box center [1156, 447] width 222 height 35
